Goal: Task Accomplishment & Management: Manage account settings

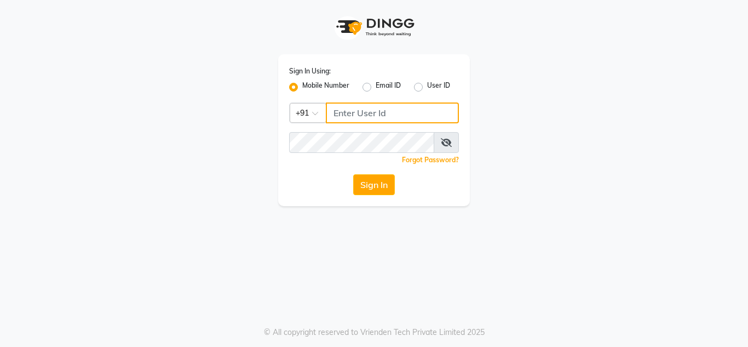
click at [334, 112] on input "Username" at bounding box center [392, 112] width 133 height 21
click at [354, 110] on input "Username" at bounding box center [392, 112] width 133 height 21
click at [334, 111] on input "Username" at bounding box center [392, 112] width 133 height 21
click at [337, 113] on input "Username" at bounding box center [392, 112] width 133 height 21
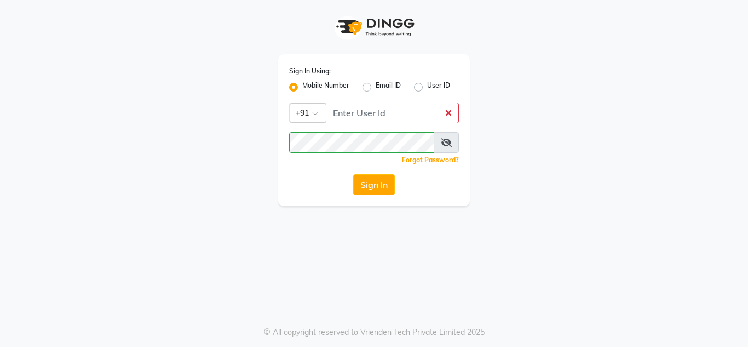
click at [440, 139] on span at bounding box center [446, 142] width 25 height 21
click at [444, 140] on icon at bounding box center [446, 142] width 11 height 9
click at [329, 112] on input "Username" at bounding box center [392, 112] width 133 height 21
click at [447, 113] on input "Username" at bounding box center [392, 112] width 133 height 21
click at [412, 112] on input "Username" at bounding box center [392, 112] width 133 height 21
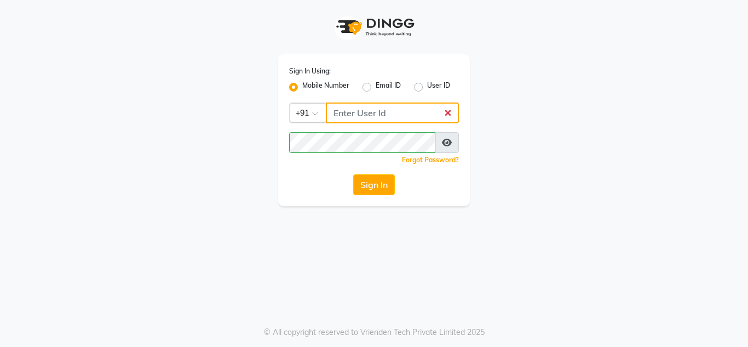
click at [329, 110] on input "Username" at bounding box center [392, 112] width 133 height 21
click at [380, 185] on button "Sign In" at bounding box center [374, 184] width 42 height 21
click at [363, 111] on input "Username" at bounding box center [392, 112] width 133 height 21
click at [427, 87] on label "User ID" at bounding box center [438, 87] width 23 height 13
click at [427, 87] on input "User ID" at bounding box center [430, 84] width 7 height 7
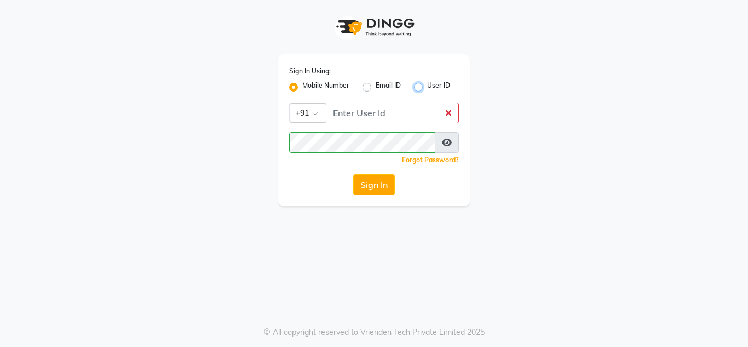
radio input "true"
radio input "false"
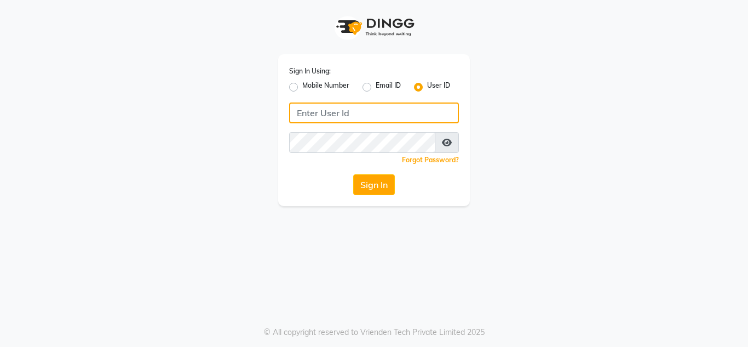
click at [322, 110] on input "Username" at bounding box center [374, 112] width 170 height 21
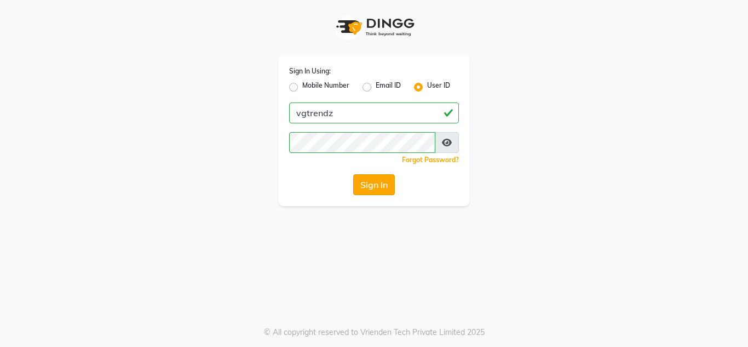
click at [384, 187] on button "Sign In" at bounding box center [374, 184] width 42 height 21
click at [376, 180] on button "Sign In" at bounding box center [374, 184] width 42 height 21
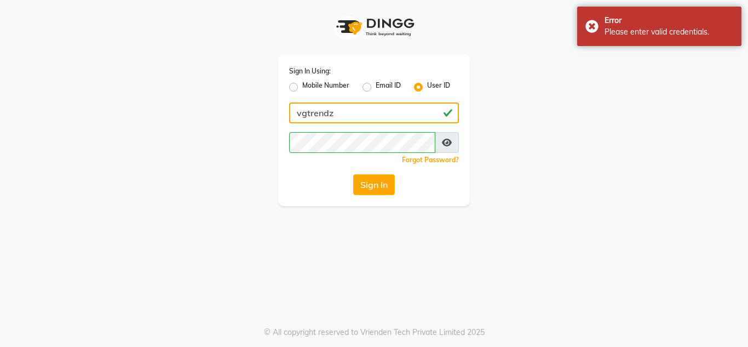
click at [345, 109] on input "vgtrendz" at bounding box center [374, 112] width 170 height 21
type input "v"
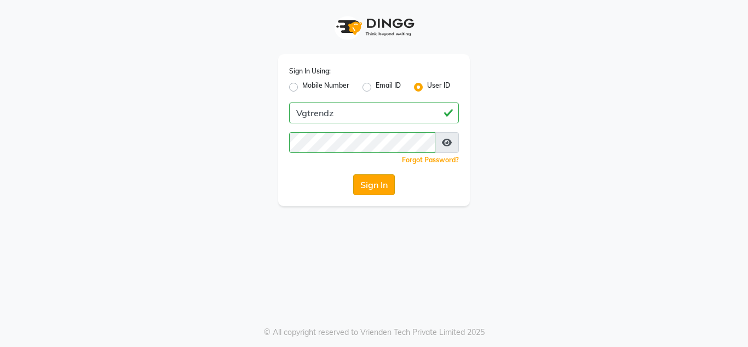
click at [369, 190] on button "Sign In" at bounding box center [374, 184] width 42 height 21
click at [353, 174] on button "Sign In" at bounding box center [374, 184] width 42 height 21
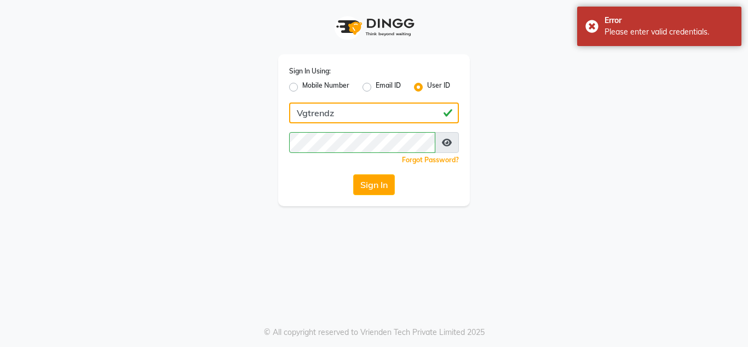
click at [345, 115] on input "Vgtrendz" at bounding box center [374, 112] width 170 height 21
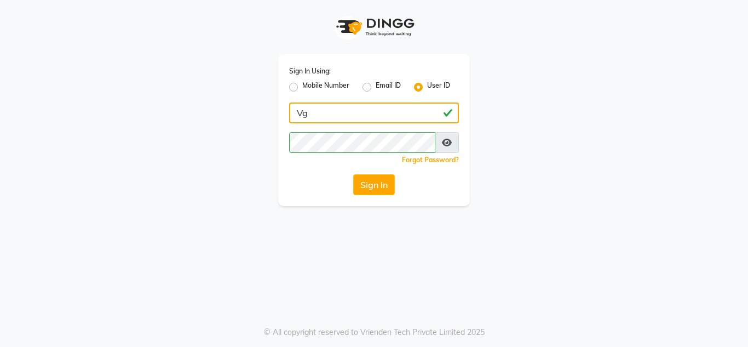
type input "V"
type input "vg trendz"
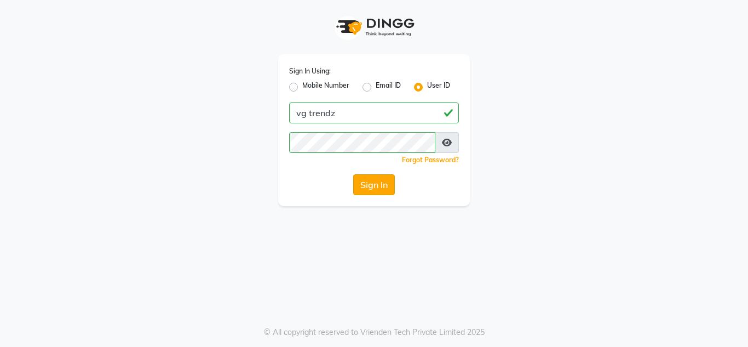
click at [363, 186] on button "Sign In" at bounding box center [374, 184] width 42 height 21
click at [302, 87] on label "Mobile Number" at bounding box center [325, 87] width 47 height 13
click at [302, 87] on input "Mobile Number" at bounding box center [305, 84] width 7 height 7
radio input "true"
radio input "false"
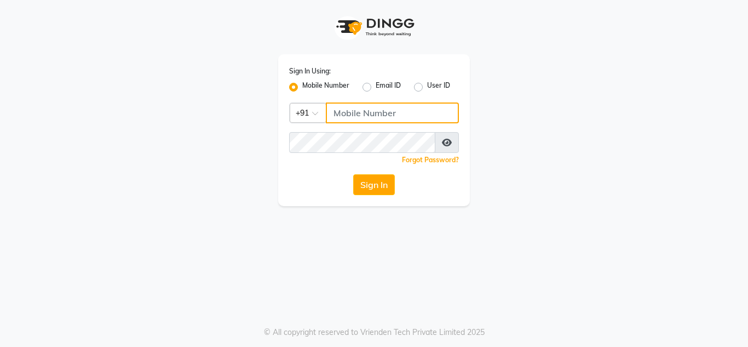
click at [336, 113] on input "Username" at bounding box center [392, 112] width 133 height 21
type input "9900284824"
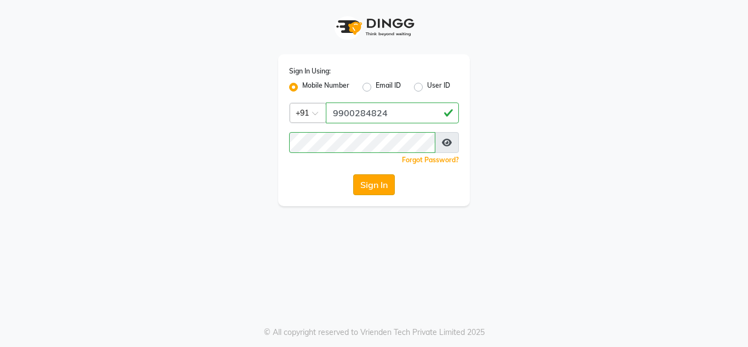
click at [369, 186] on button "Sign In" at bounding box center [374, 184] width 42 height 21
